Goal: Download file/media

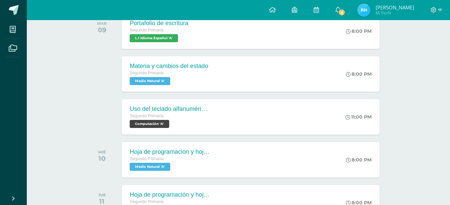
scroll to position [125, 0]
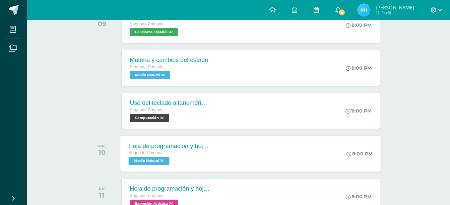
click at [153, 161] on span "Medio Natural 'A'" at bounding box center [149, 161] width 41 height 8
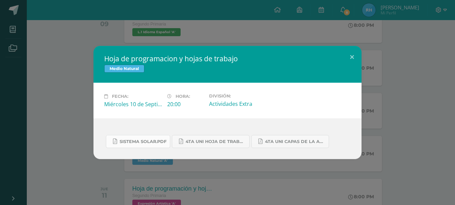
click at [133, 141] on span "sistema solar.pdf" at bounding box center [143, 141] width 47 height 5
click at [201, 141] on span "4ta uni hoja de trabajo medio.pdf" at bounding box center [216, 141] width 60 height 5
click at [285, 144] on span "4ta uni capas de la atmosfera.pdf" at bounding box center [295, 141] width 60 height 5
click at [350, 59] on button at bounding box center [352, 57] width 19 height 23
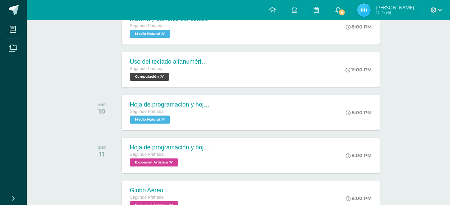
scroll to position [174, 0]
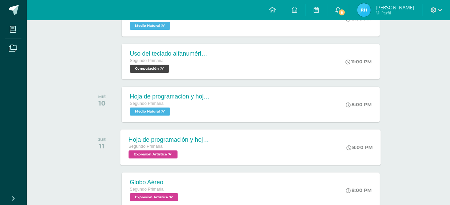
click at [159, 156] on span "Expresión Artística 'A'" at bounding box center [153, 155] width 49 height 8
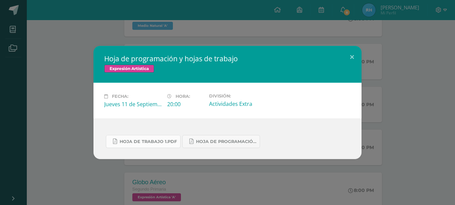
click at [154, 144] on span "Hoja de trabajo 1.pdf" at bounding box center [148, 141] width 57 height 5
click at [221, 141] on span "Hoja de Programación 4.pdf" at bounding box center [226, 141] width 60 height 5
click at [352, 57] on button at bounding box center [352, 57] width 19 height 23
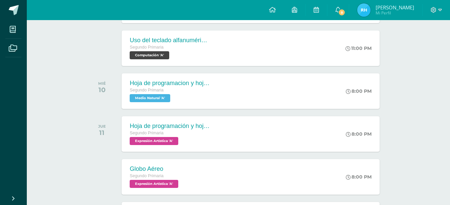
scroll to position [201, 0]
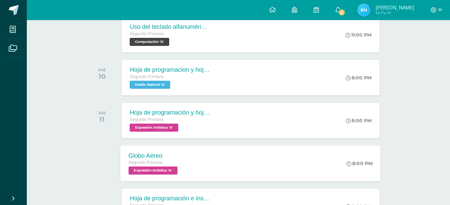
click at [153, 171] on span "Expresión Artística 'A'" at bounding box center [153, 171] width 49 height 8
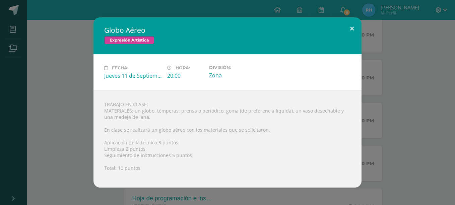
click at [353, 29] on button at bounding box center [352, 28] width 19 height 23
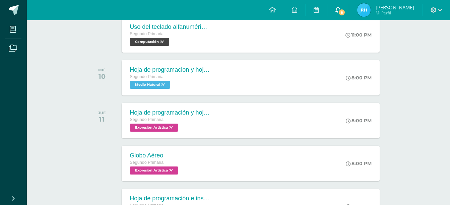
click at [341, 11] on icon at bounding box center [338, 10] width 5 height 6
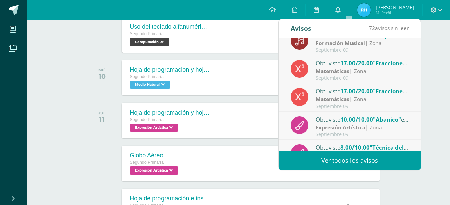
scroll to position [80, 0]
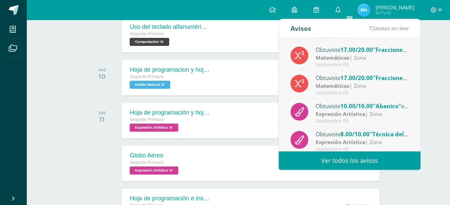
click at [362, 109] on span "10.00/10.00" at bounding box center [357, 106] width 33 height 8
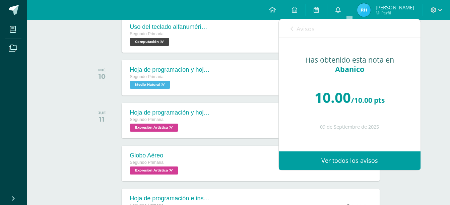
click at [292, 31] on icon at bounding box center [292, 28] width 3 height 5
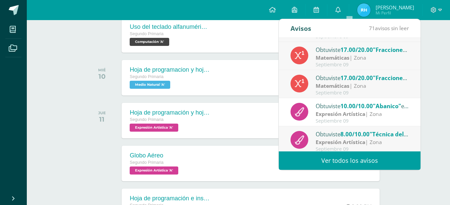
click at [345, 140] on strong "Expresión Artística" at bounding box center [341, 141] width 50 height 7
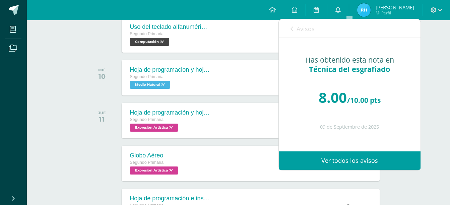
click at [292, 31] on icon at bounding box center [292, 28] width 3 height 5
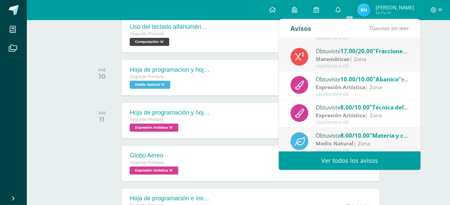
scroll to position [112, 0]
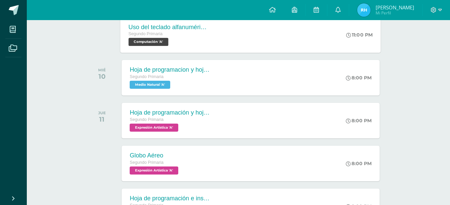
click at [269, 31] on div "Uso del teclado alfanumérico y posicionamiento de manos [PERSON_NAME], Color de…" at bounding box center [251, 35] width 261 height 36
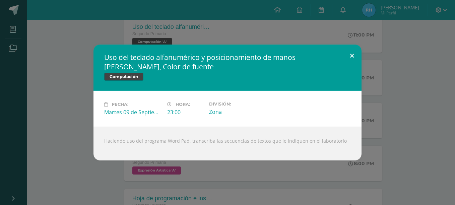
click at [353, 55] on button at bounding box center [352, 56] width 19 height 23
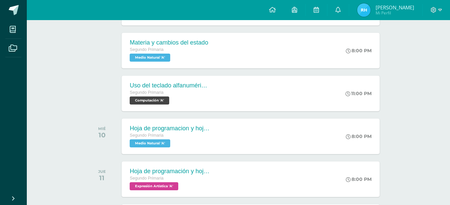
scroll to position [138, 0]
